Goal: Task Accomplishment & Management: Manage account settings

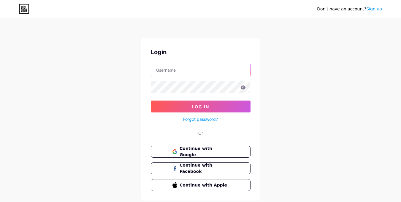
type input "[EMAIL_ADDRESS][DOMAIN_NAME]"
click at [243, 86] on icon at bounding box center [242, 87] width 5 height 4
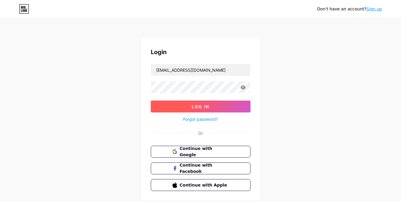
click at [223, 103] on button "Log In" at bounding box center [201, 106] width 100 height 12
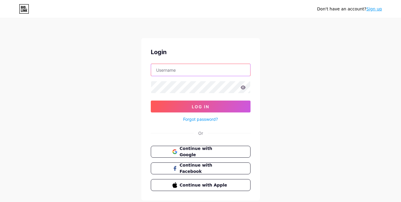
type input "[EMAIL_ADDRESS][DOMAIN_NAME]"
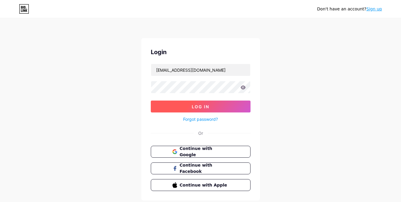
click at [199, 109] on button "Log In" at bounding box center [201, 106] width 100 height 12
